Goal: Task Accomplishment & Management: Complete application form

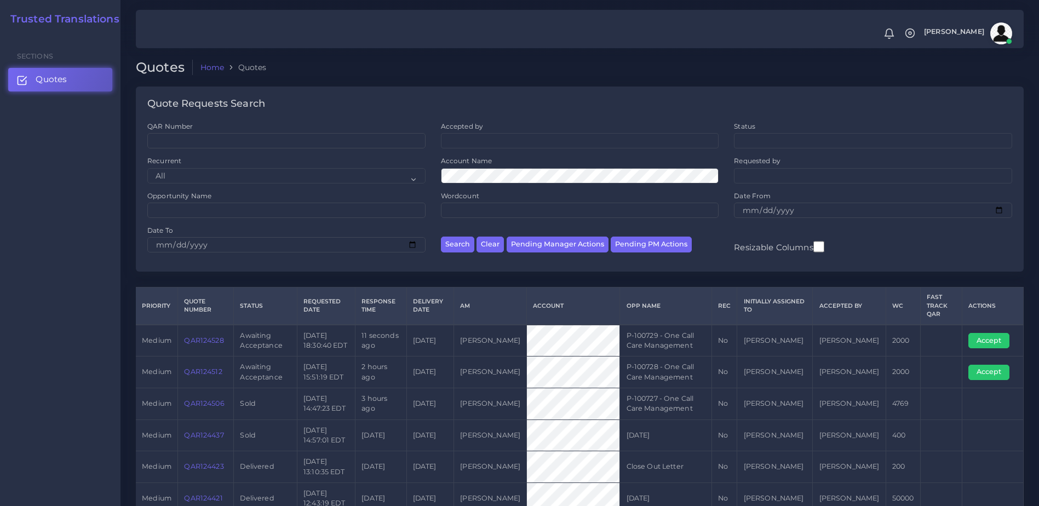
click at [199, 341] on link "QAR124528" at bounding box center [203, 340] width 39 height 8
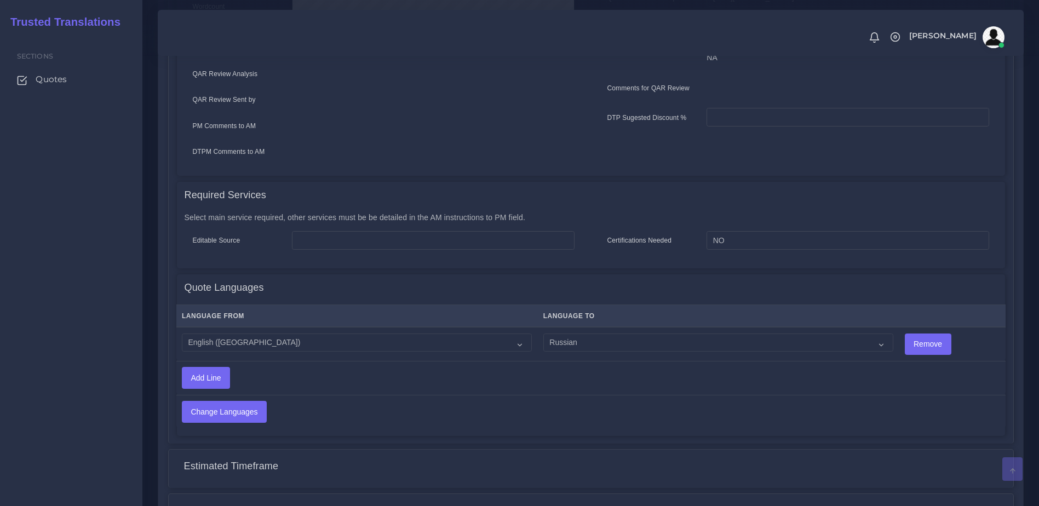
scroll to position [390, 0]
click at [568, 337] on select "Acoli Afar Afrikaans Akan Akateko Albanian American Sign Language (ASL) Amharic…" at bounding box center [718, 341] width 350 height 19
click at [854, 314] on th "Language To" at bounding box center [717, 314] width 361 height 22
click at [817, 332] on select "Acoli Afar Afrikaans Akan Akateko Albanian American Sign Language (ASL) Amharic…" at bounding box center [718, 341] width 350 height 19
select select "40189"
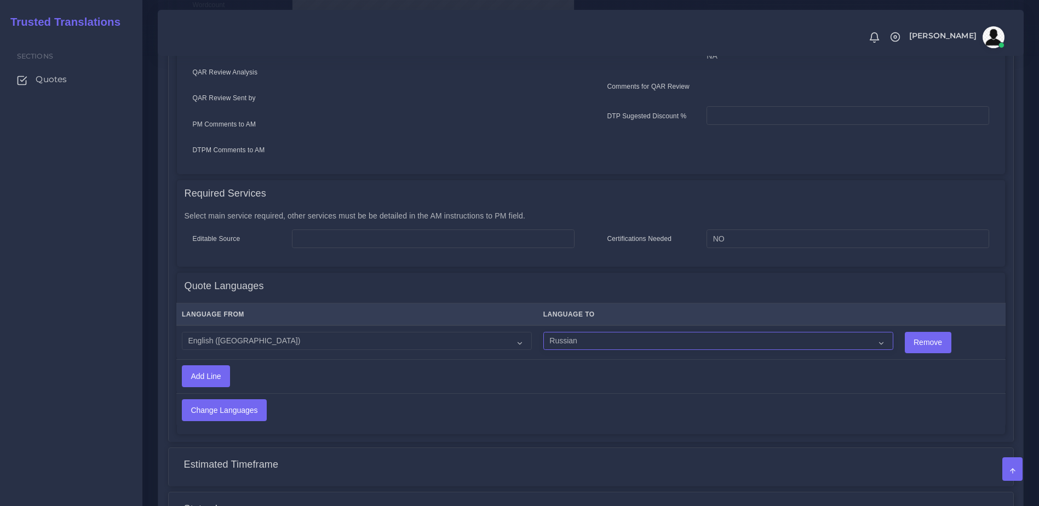
click at [543, 332] on select "Acoli Afar Afrikaans Akan Akateko Albanian American Sign Language (ASL) Amharic…" at bounding box center [718, 341] width 350 height 19
click at [243, 400] on input "Change Languages" at bounding box center [224, 410] width 84 height 21
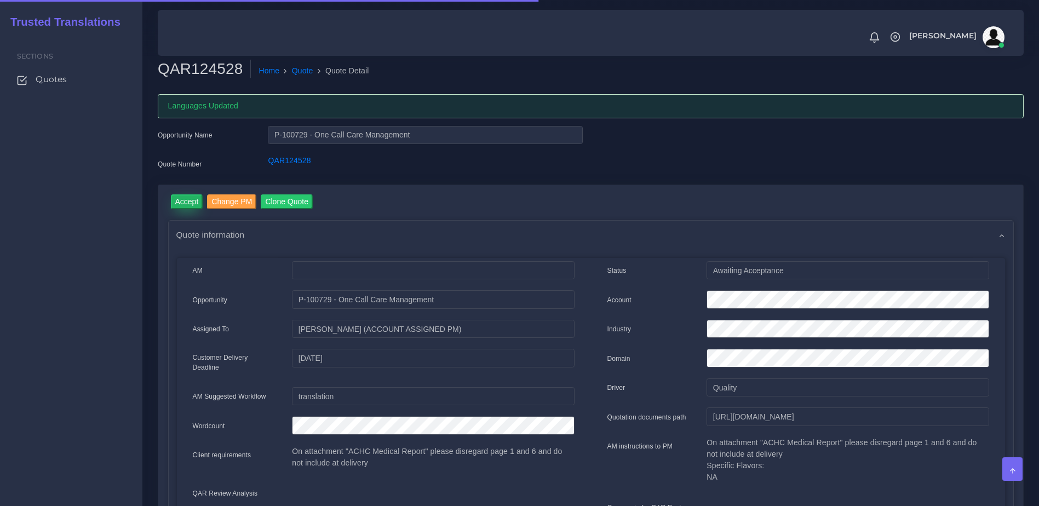
click at [180, 201] on input "Accept" at bounding box center [187, 201] width 32 height 15
click at [327, 202] on button "Prepare Quote" at bounding box center [309, 201] width 59 height 15
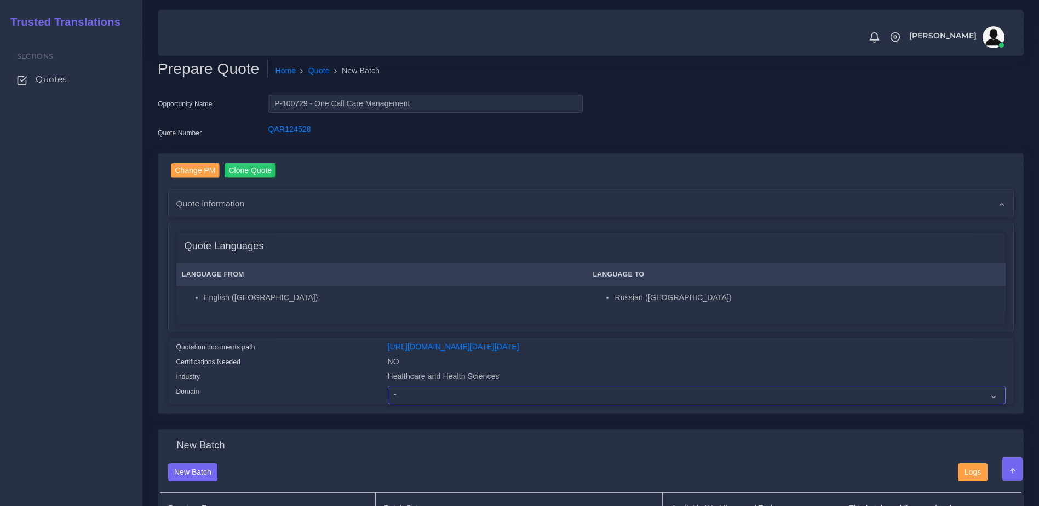
click at [471, 403] on select "- Advertising and Media Agriculture, Forestry and Fishing Architecture, Buildin…" at bounding box center [697, 395] width 618 height 19
select select "Healthcare and Health Sciences"
click at [388, 394] on select "- Advertising and Media Agriculture, Forestry and Fishing Architecture, Buildin…" at bounding box center [697, 395] width 618 height 19
click at [315, 371] on div "Certifications Needed" at bounding box center [273, 363] width 211 height 15
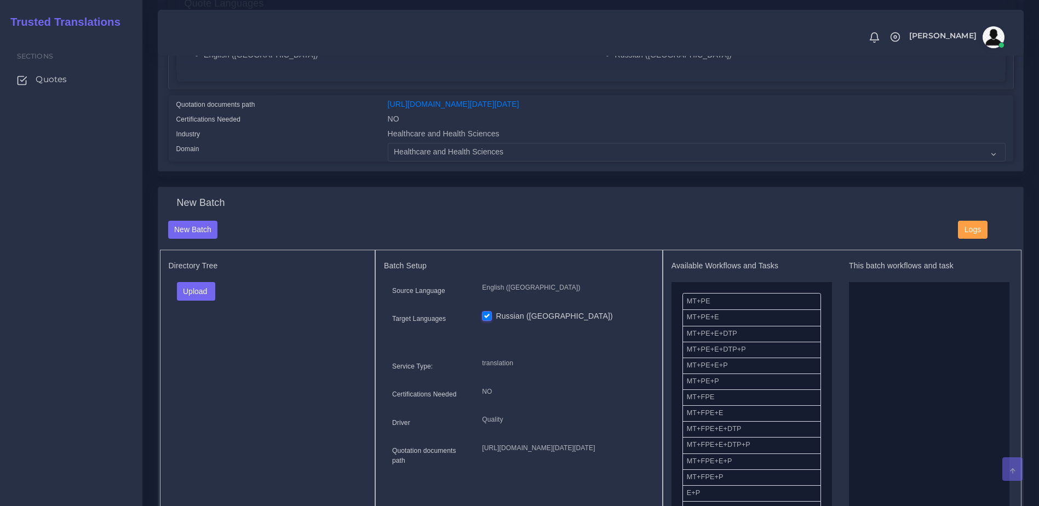
scroll to position [241, 0]
click at [177, 301] on button "Upload" at bounding box center [196, 293] width 39 height 19
click at [198, 342] on label "Files" at bounding box center [215, 335] width 76 height 14
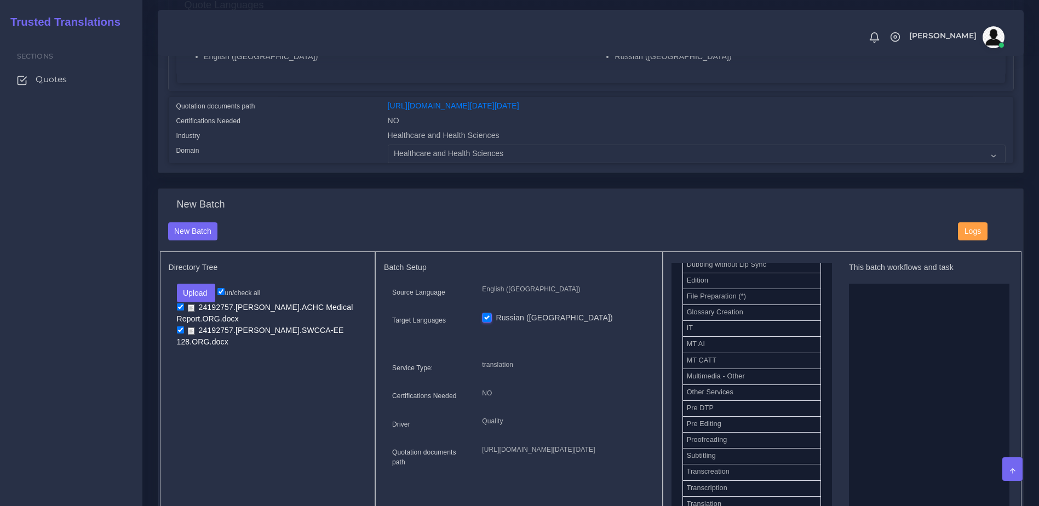
scroll to position [495, 0]
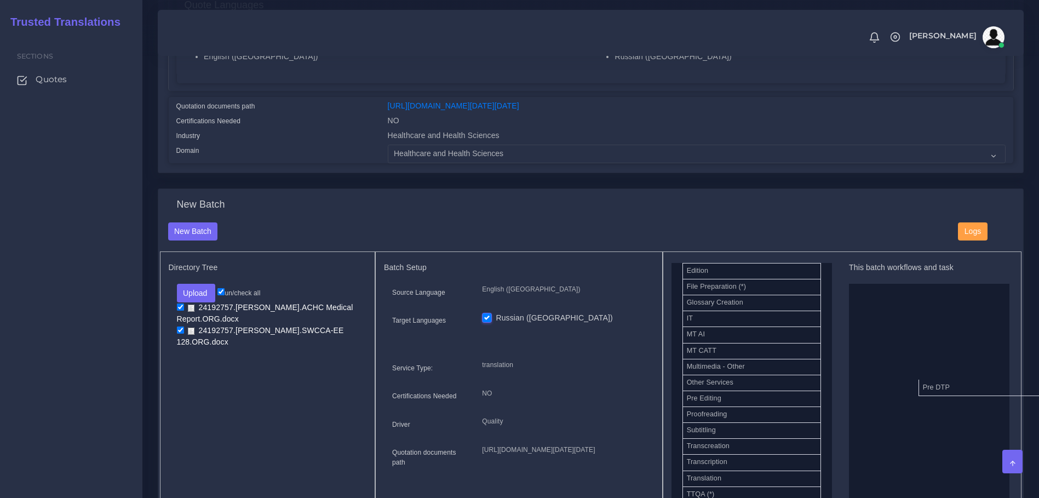
drag, startPoint x: 711, startPoint y: 406, endPoint x: 947, endPoint y: 395, distance: 236.3
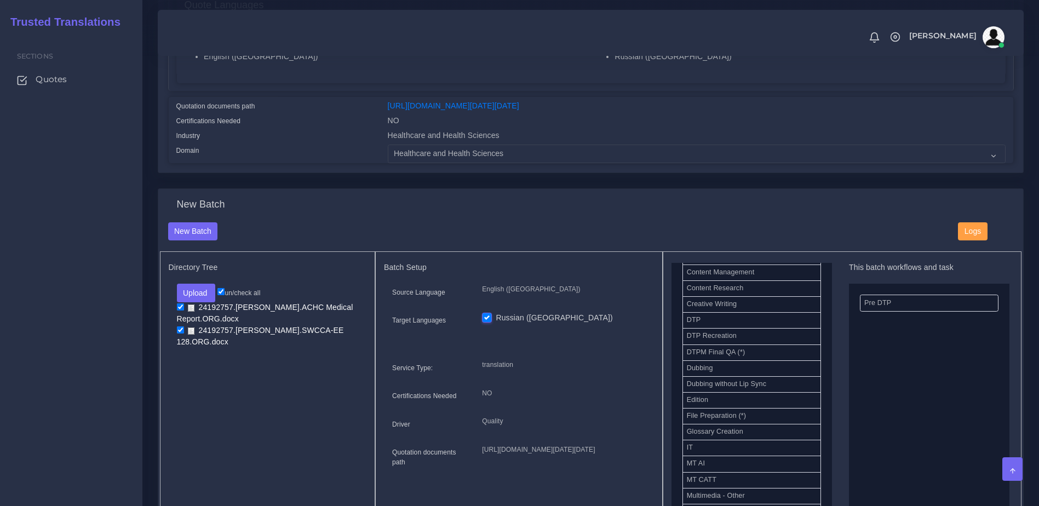
scroll to position [360, 0]
drag, startPoint x: 717, startPoint y: 356, endPoint x: 869, endPoint y: 358, distance: 151.2
drag, startPoint x: 817, startPoint y: 440, endPoint x: 819, endPoint y: 435, distance: 5.6
click at [819, 435] on ul "MT+PE MT+PE+E MT+PE+E+DTP MT+PE+E+DTP+P MT+PE+E+P MT+PE+P MT+FPE MT+FPE+E MT+FP…" at bounding box center [751, 286] width 160 height 725
drag, startPoint x: 823, startPoint y: 435, endPoint x: 827, endPoint y: 388, distance: 47.3
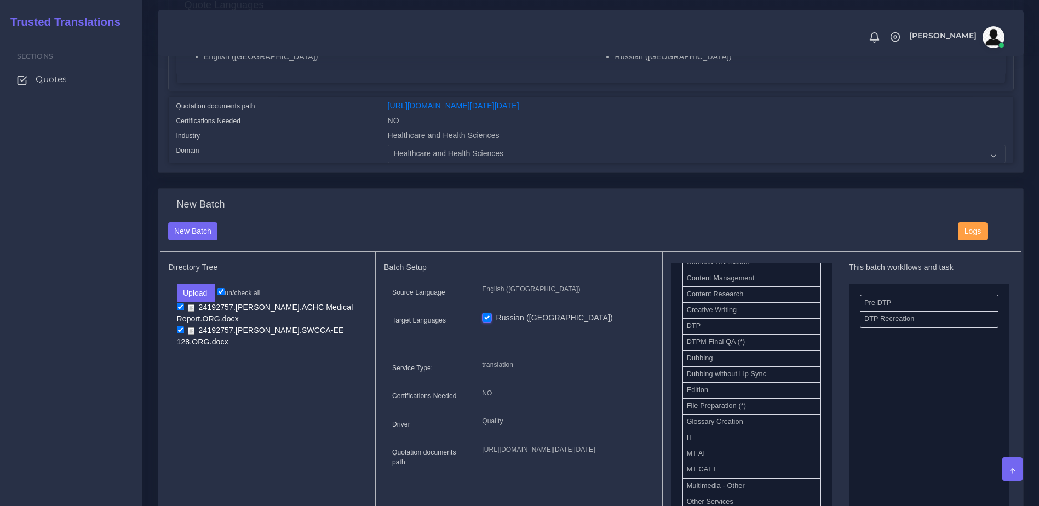
click at [827, 388] on div "Available Workflows and Tasks MT+PE MT+PE+E MT+PE+E+DTP MT+PE+E+DTP+P MT+PE+E+P…" at bounding box center [751, 386] width 160 height 246
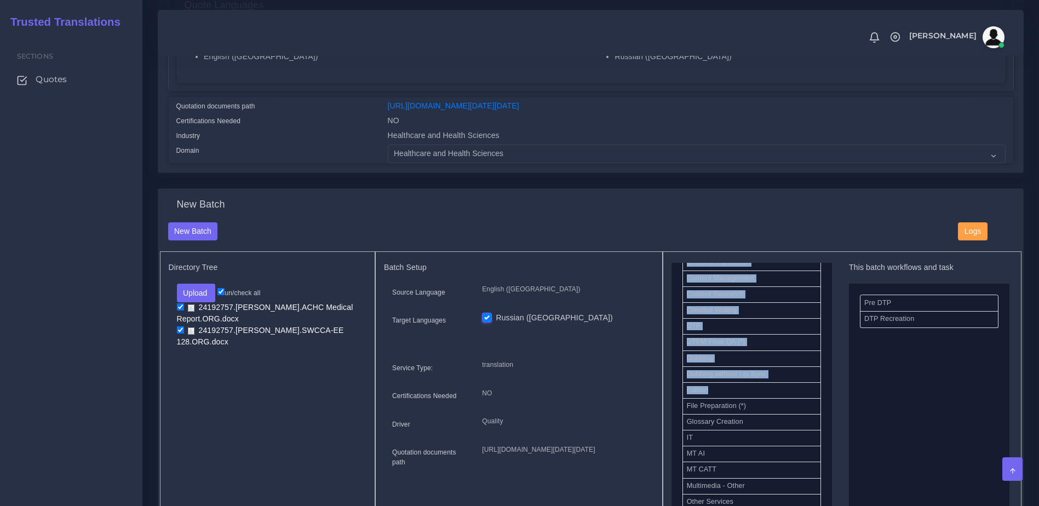
drag, startPoint x: 827, startPoint y: 388, endPoint x: 831, endPoint y: 401, distance: 13.2
click at [831, 401] on div "Available Workflows and Tasks MT+PE MT+PE+E MT+PE+E+DTP MT+PE+E+DTP+P MT+PE+E+P…" at bounding box center [842, 386] width 342 height 246
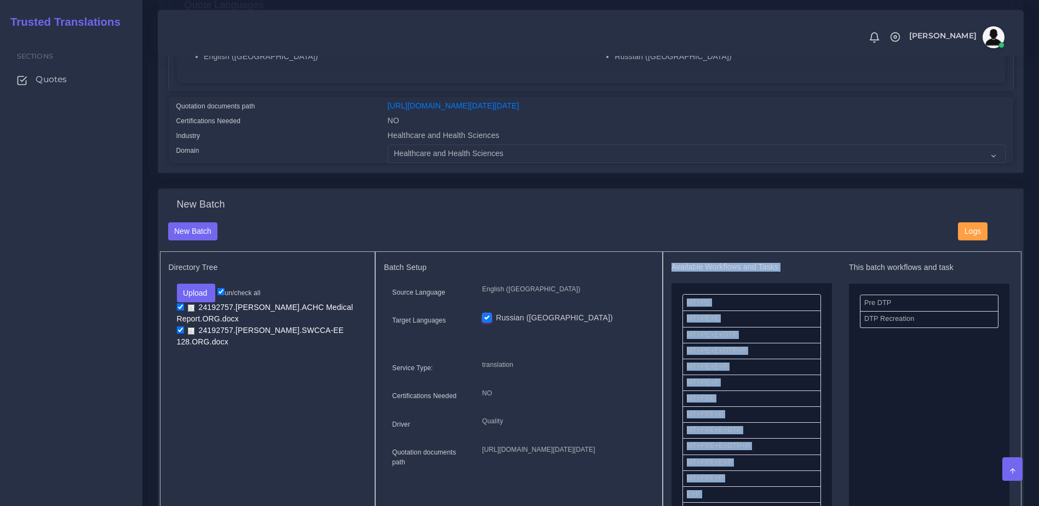
scroll to position [0, 0]
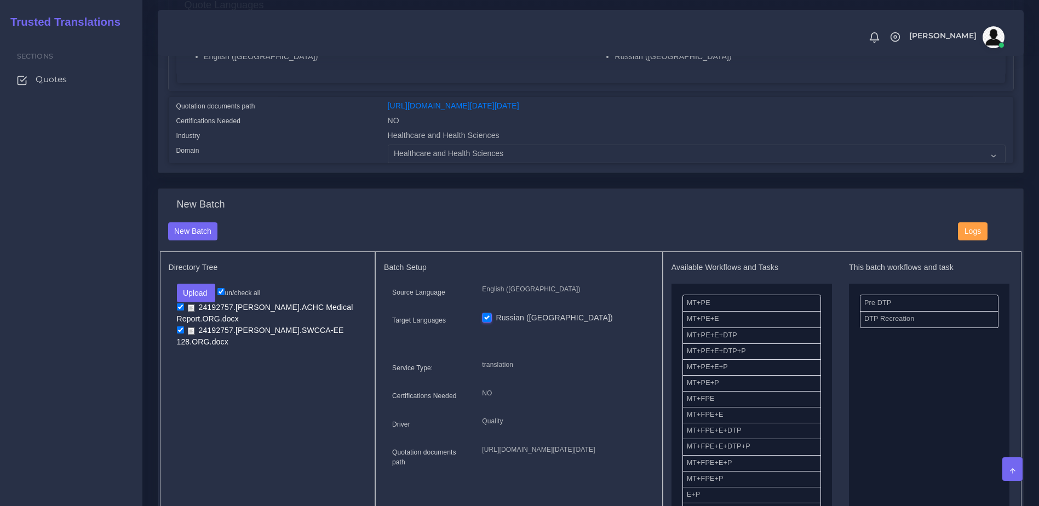
click at [624, 371] on p "translation" at bounding box center [563, 365] width 163 height 12
drag, startPoint x: 713, startPoint y: 419, endPoint x: 971, endPoint y: 393, distance: 259.8
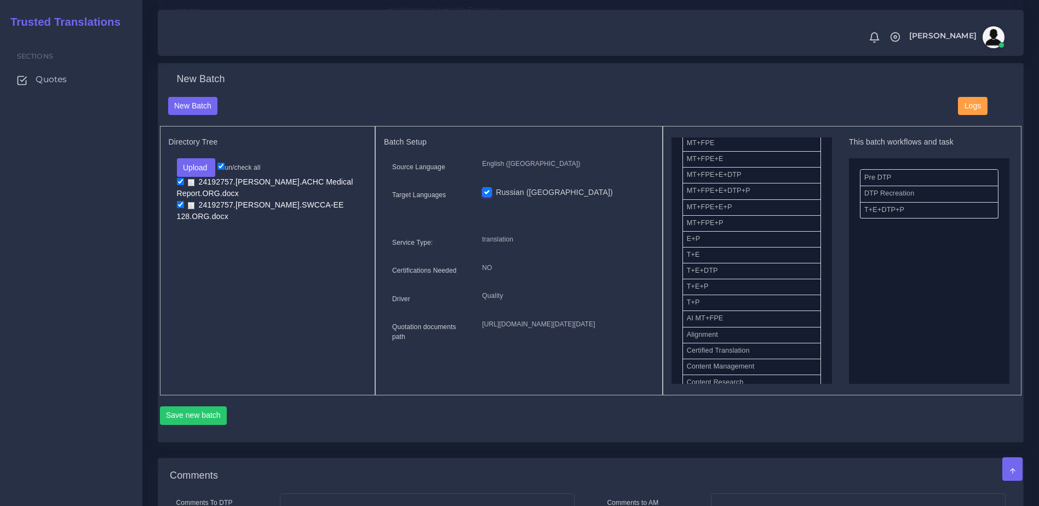
scroll to position [370, 0]
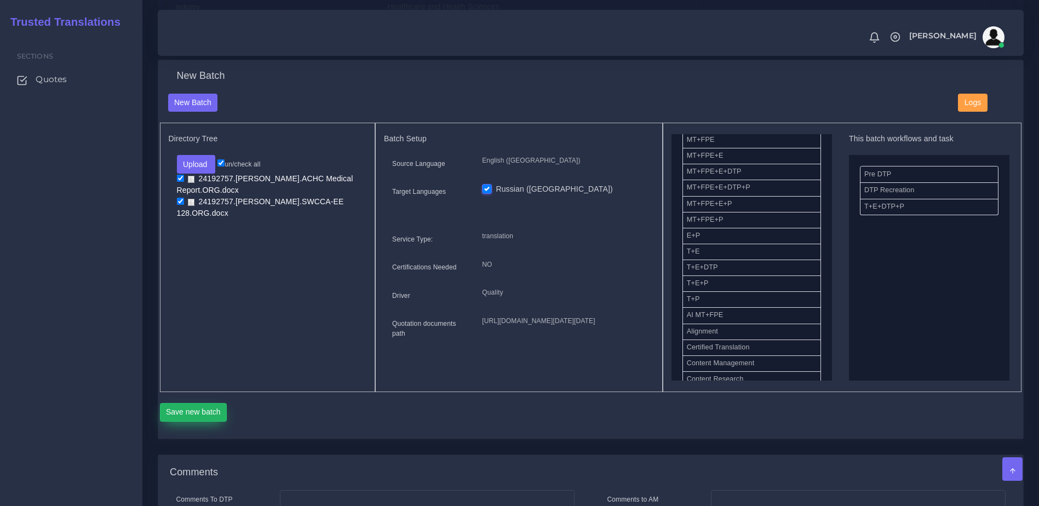
click at [205, 419] on button "Save new batch" at bounding box center [193, 412] width 67 height 19
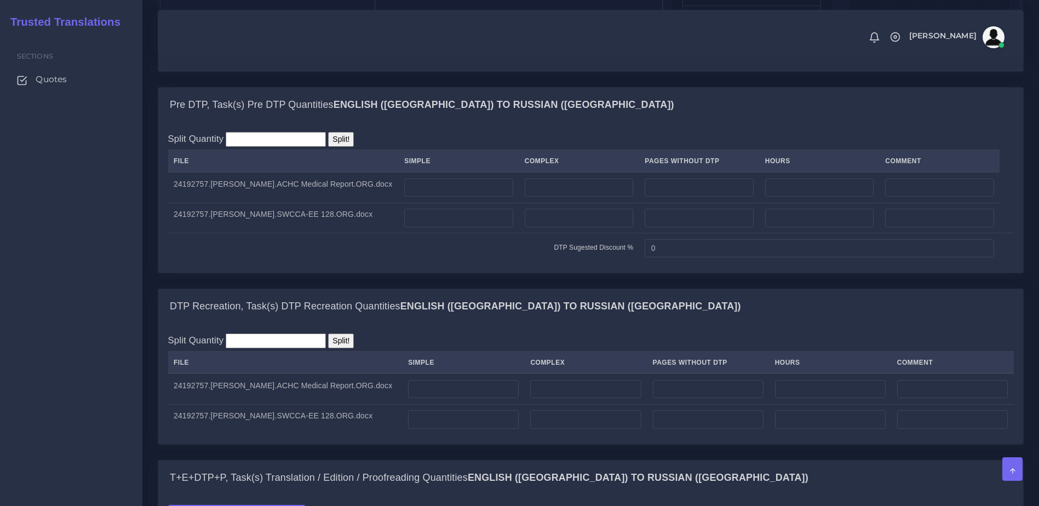
scroll to position [809, 0]
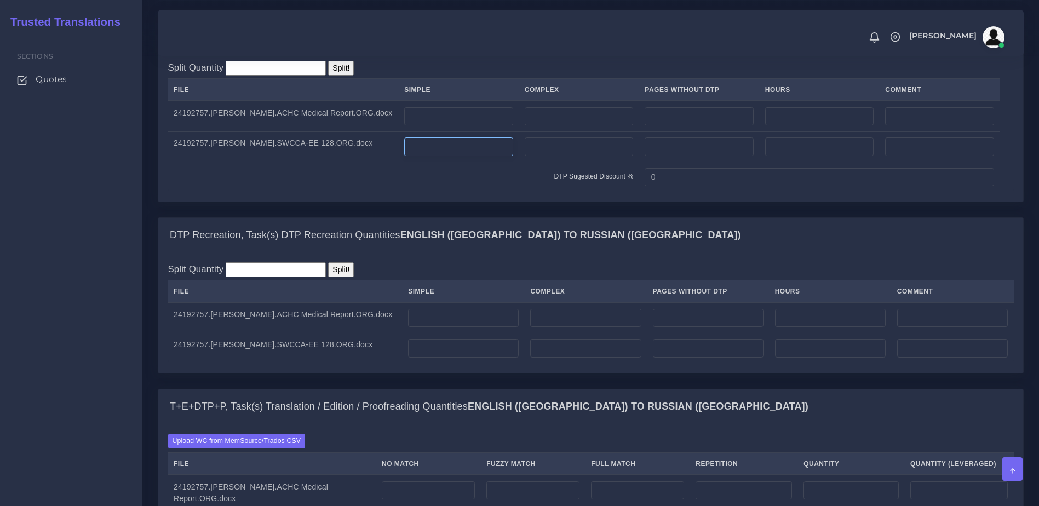
click at [472, 156] on input "number" at bounding box center [458, 146] width 109 height 19
type input "1"
click at [544, 156] on input "number" at bounding box center [579, 146] width 109 height 19
type input "2"
click at [526, 192] on td "DTP Sugested Discount %" at bounding box center [403, 177] width 471 height 30
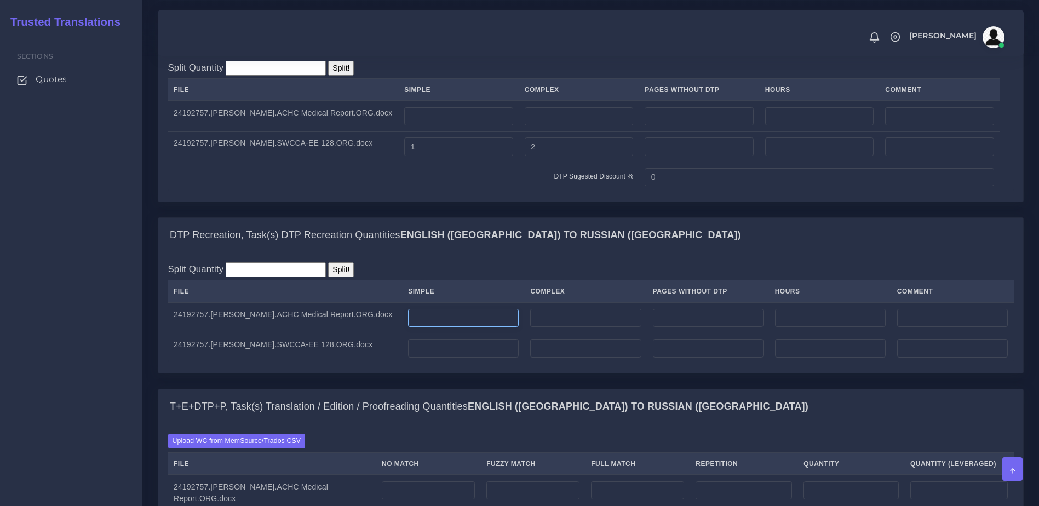
click at [459, 327] on input "number" at bounding box center [463, 318] width 111 height 19
click at [583, 327] on input "number" at bounding box center [585, 318] width 111 height 19
type input "4"
click at [666, 319] on div "Split Quantity Split! File Simple Complex Pages Without DTP Hours Comment 4" at bounding box center [591, 312] width 846 height 101
click at [1037, 232] on div "Prepare Quote Home Quote Batch 1 Opportunity Name P-100729 - One Call Care Mana…" at bounding box center [590, 354] width 896 height 2327
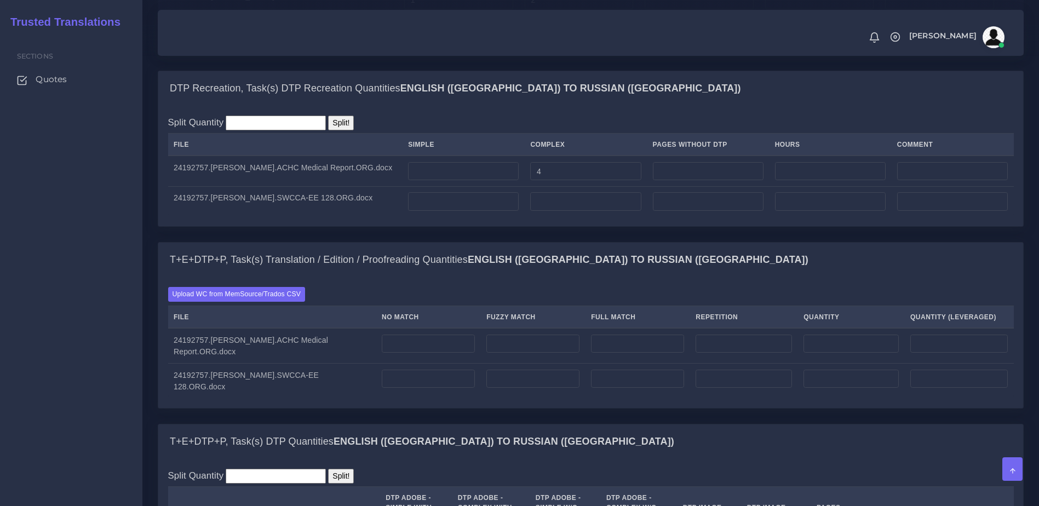
scroll to position [978, 0]
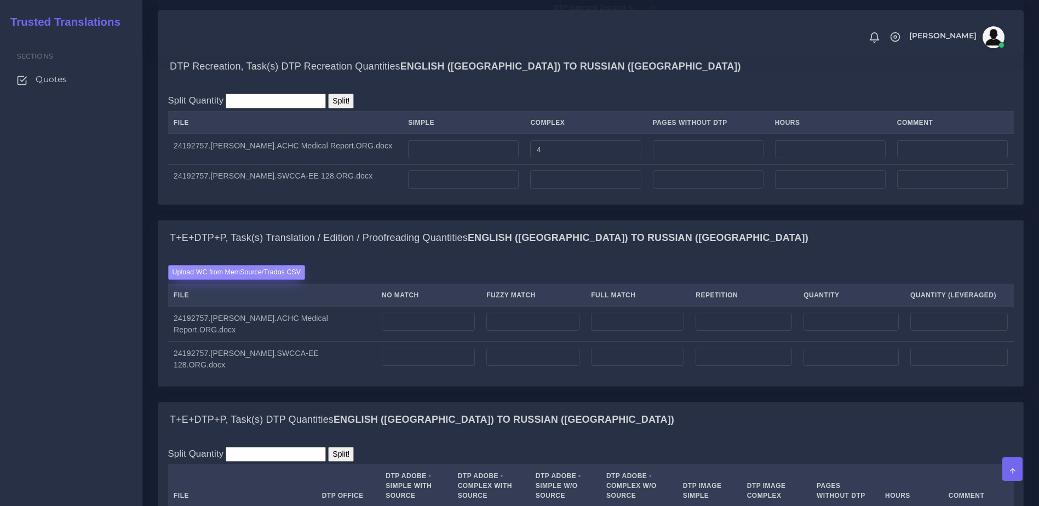
click at [245, 280] on label "Upload WC from MemSource/Trados CSV" at bounding box center [236, 272] width 137 height 15
click at [0, 0] on input "Upload WC from MemSource/Trados CSV" at bounding box center [0, 0] width 0 height 0
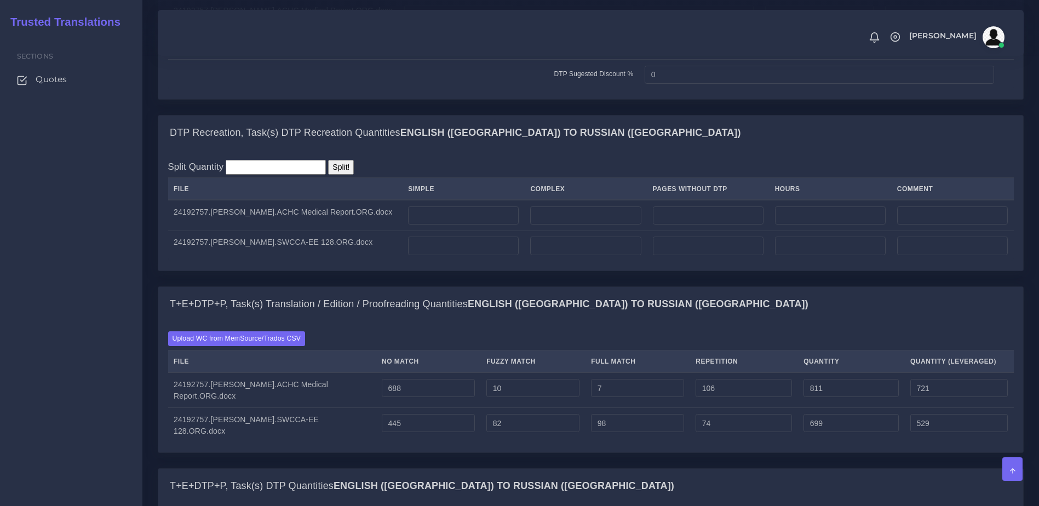
scroll to position [858, 0]
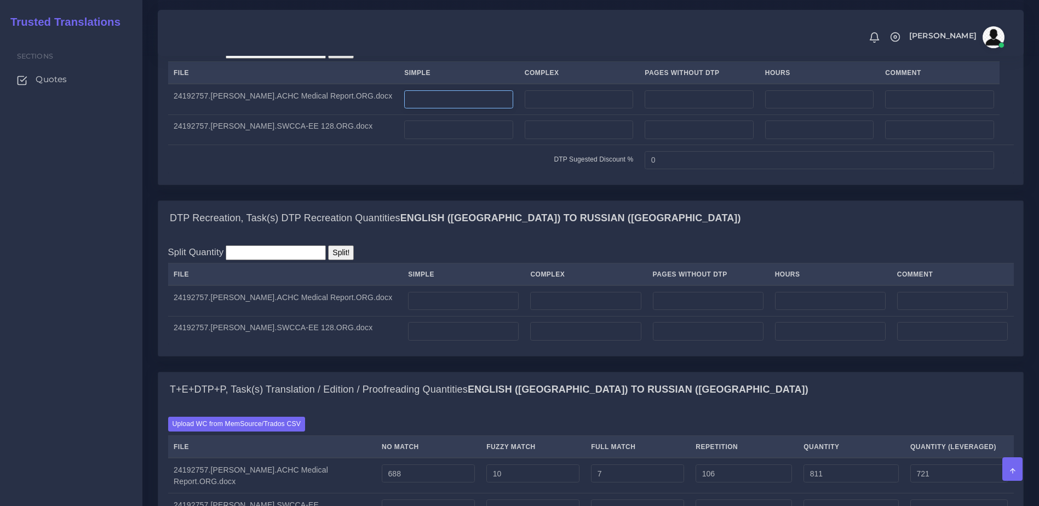
click at [468, 109] on input "number" at bounding box center [458, 99] width 109 height 19
click at [474, 139] on input "number" at bounding box center [458, 129] width 109 height 19
type input "1"
click at [534, 139] on input "number" at bounding box center [579, 129] width 109 height 19
type input "2"
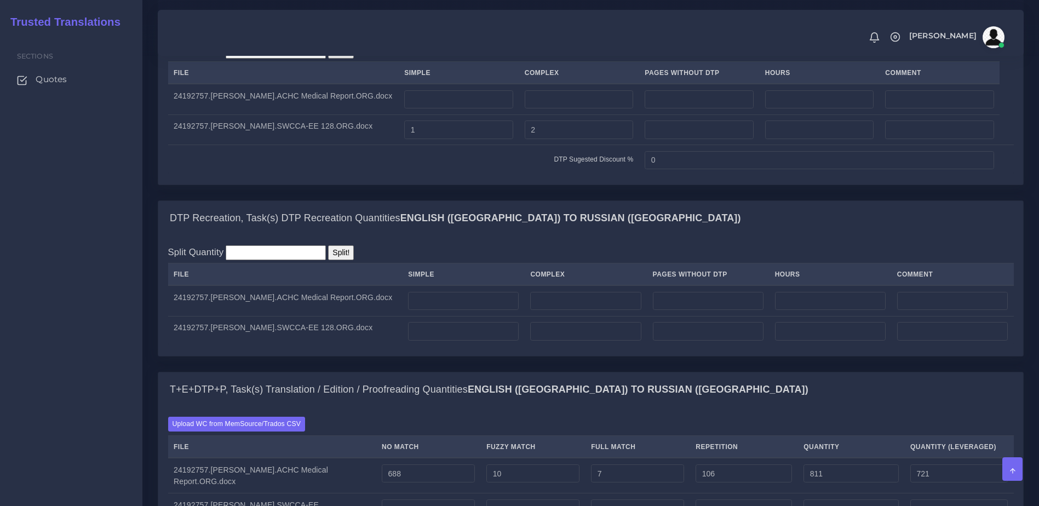
click at [526, 175] on td "DTP Sugested Discount %" at bounding box center [403, 160] width 471 height 30
click at [463, 311] on input "number" at bounding box center [463, 301] width 111 height 19
click at [566, 311] on input "number" at bounding box center [585, 301] width 111 height 19
type input "4"
click at [619, 296] on div "Split Quantity Split! File Simple Complex Pages Without DTP Hours Comment 4" at bounding box center [591, 295] width 846 height 101
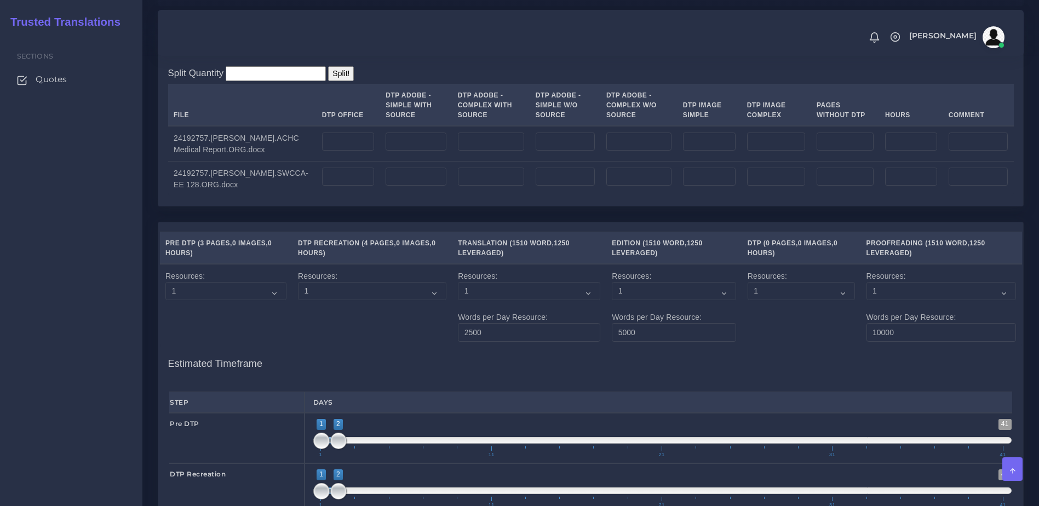
scroll to position [1395, 0]
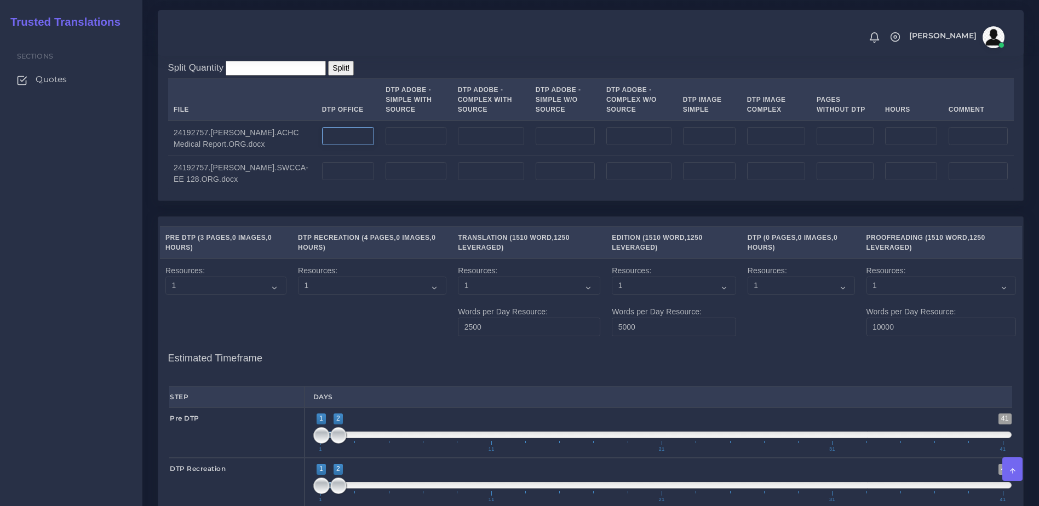
click at [335, 146] on input "number" at bounding box center [348, 136] width 53 height 19
type input "4"
click at [343, 181] on input "number" at bounding box center [348, 171] width 53 height 19
type input "2"
click at [350, 200] on div "Split Quantity Split! File DTP Office DTP Adobe - Simple With Source DTP Adobe …" at bounding box center [590, 125] width 865 height 149
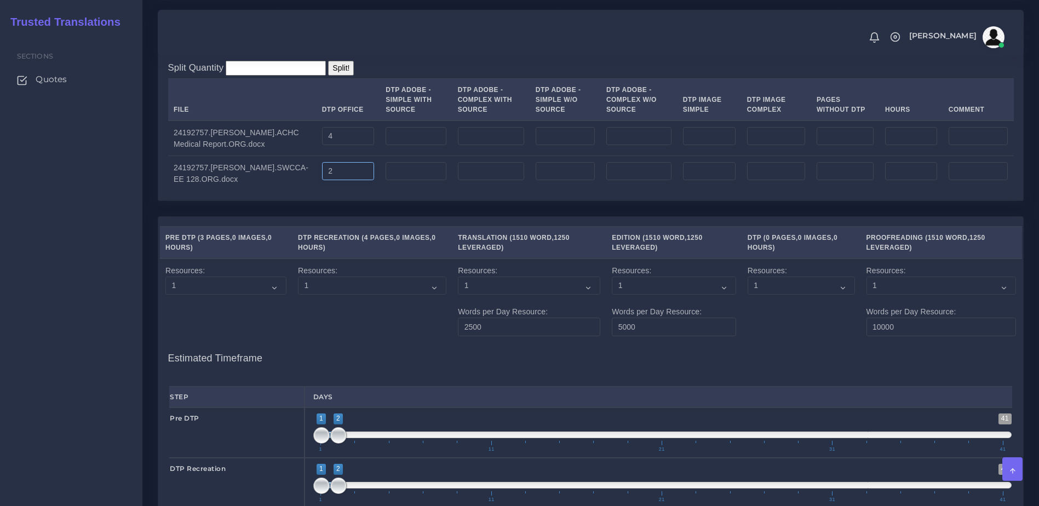
click at [333, 181] on input "2" at bounding box center [348, 171] width 53 height 19
type input "3"
click at [350, 191] on td "3" at bounding box center [348, 173] width 64 height 35
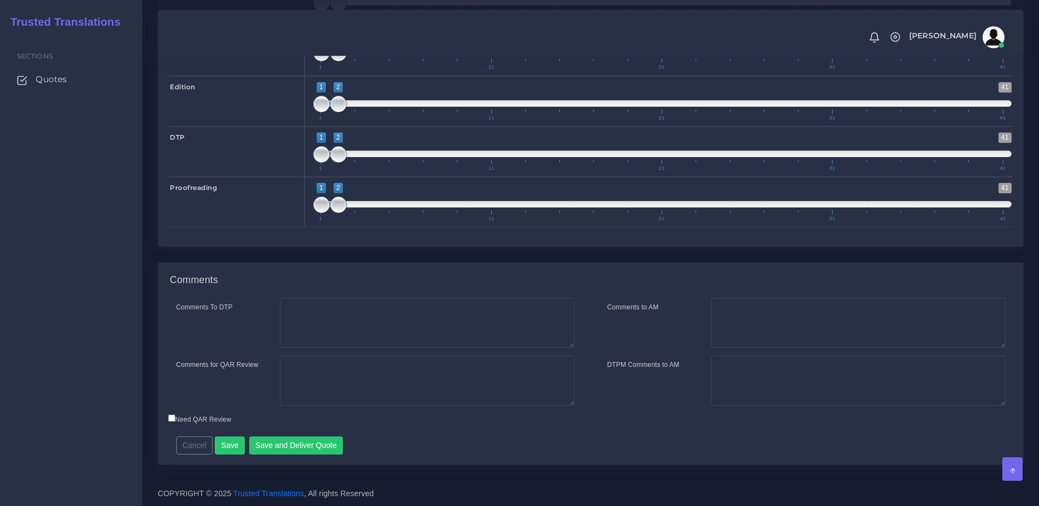
scroll to position [1895, 0]
click at [311, 455] on button "Save and Deliver Quote" at bounding box center [296, 445] width 94 height 19
